Goal: Check status

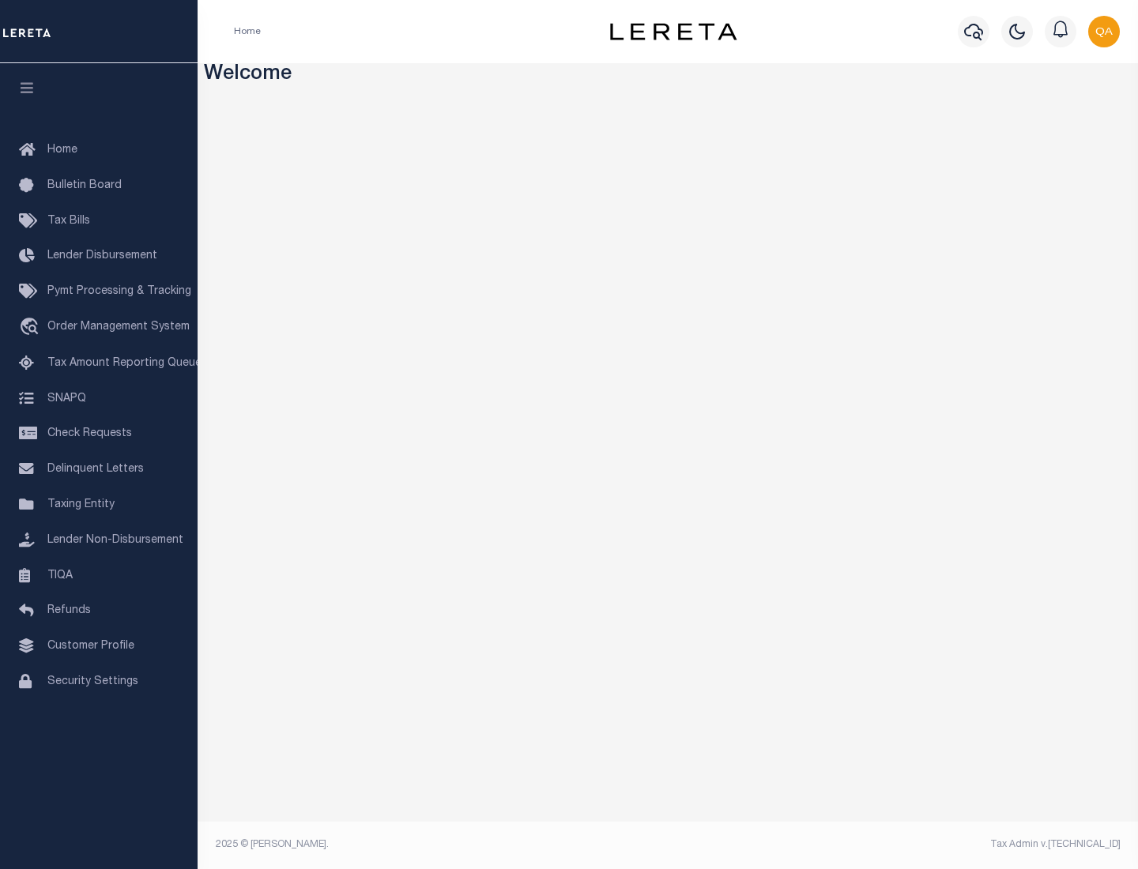
click at [99, 434] on span "Check Requests" at bounding box center [89, 433] width 85 height 11
select select "50"
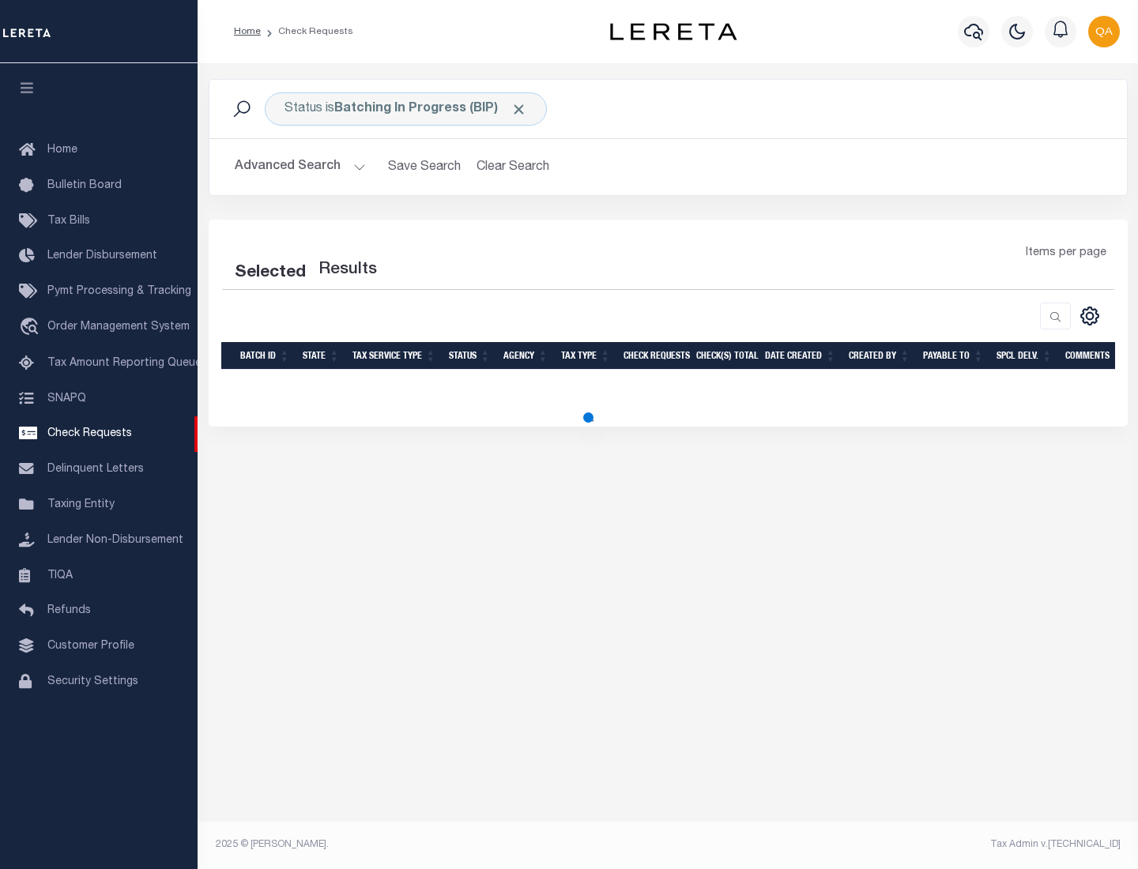
select select "50"
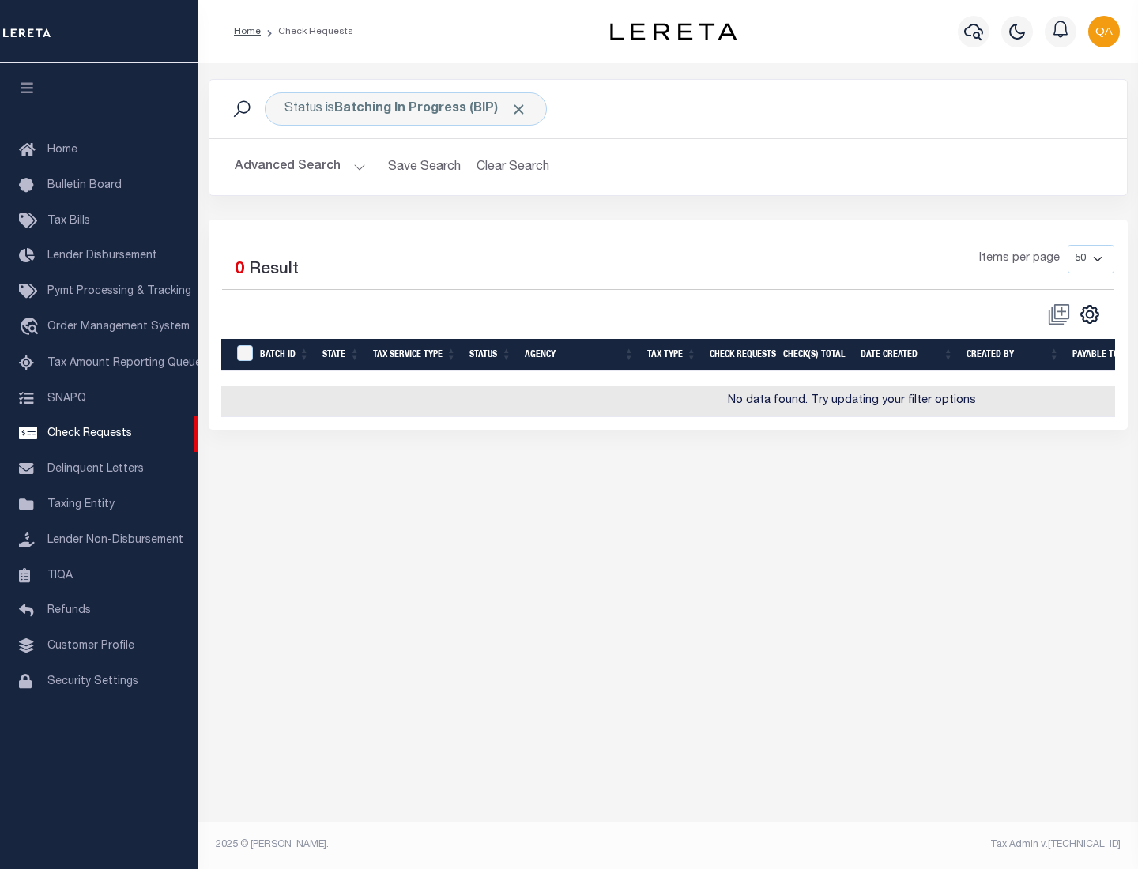
click at [519, 109] on span "Click to Remove" at bounding box center [518, 109] width 17 height 17
